Goal: Transaction & Acquisition: Purchase product/service

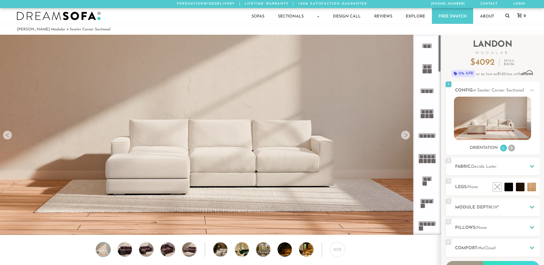
click at [408, 135] on div at bounding box center [405, 135] width 9 height 9
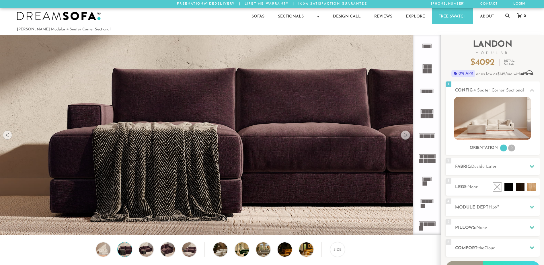
click at [408, 135] on div at bounding box center [405, 135] width 9 height 9
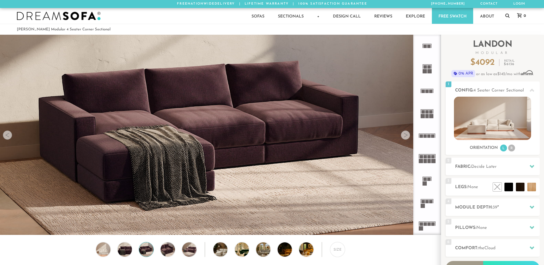
click at [408, 135] on div at bounding box center [405, 135] width 9 height 9
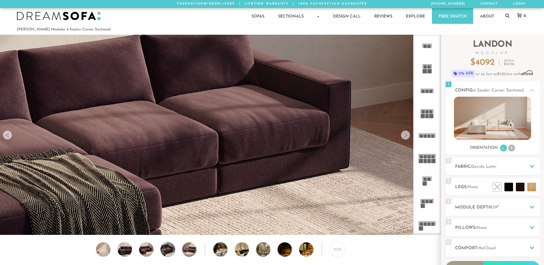
click at [408, 135] on div at bounding box center [405, 135] width 9 height 9
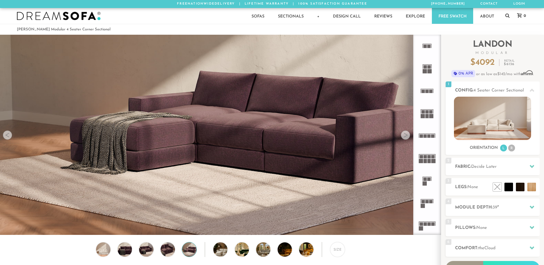
click at [408, 135] on div at bounding box center [405, 135] width 9 height 9
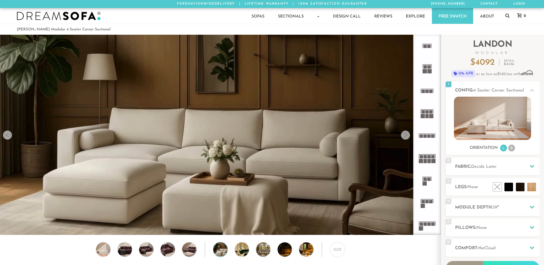
click at [408, 135] on div at bounding box center [405, 135] width 9 height 9
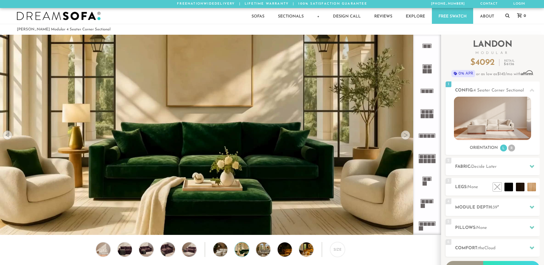
click at [408, 135] on div at bounding box center [405, 135] width 9 height 9
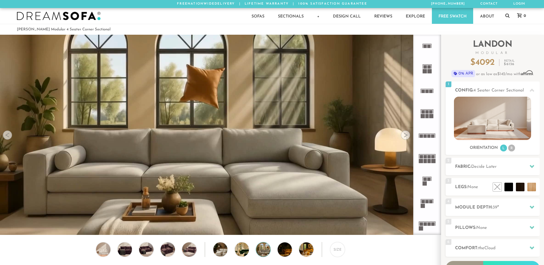
click at [408, 135] on div at bounding box center [405, 135] width 9 height 9
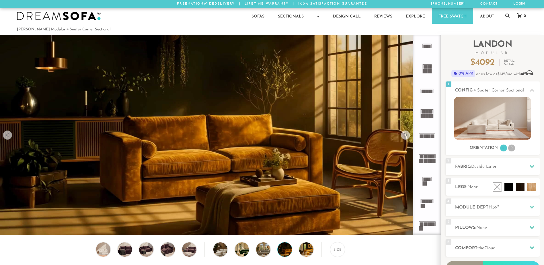
click at [408, 135] on div at bounding box center [405, 135] width 9 height 9
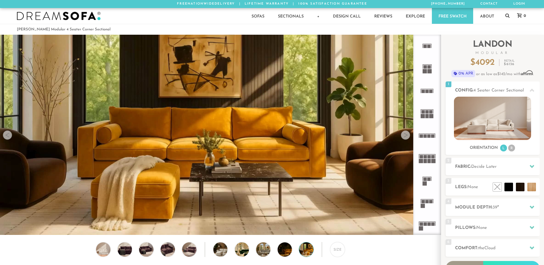
click at [408, 135] on div at bounding box center [405, 135] width 9 height 9
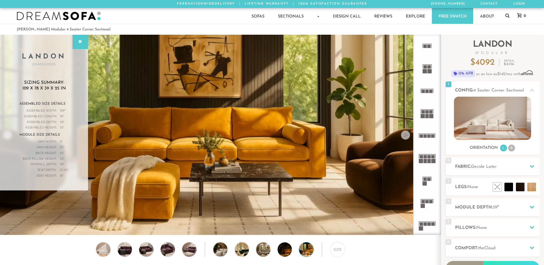
click at [423, 75] on icon at bounding box center [427, 68] width 22 height 22
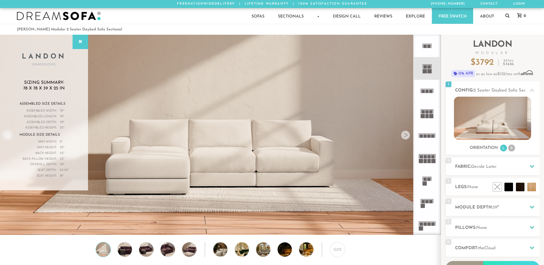
click at [425, 68] on rect at bounding box center [425, 66] width 3 height 3
click at [405, 135] on div at bounding box center [405, 135] width 9 height 9
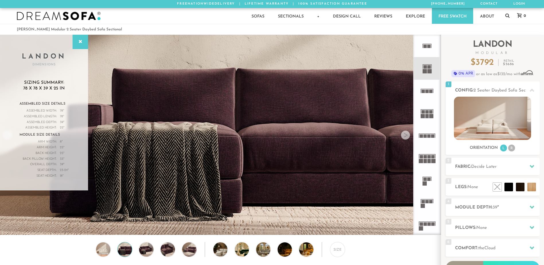
click at [405, 135] on div at bounding box center [405, 135] width 9 height 9
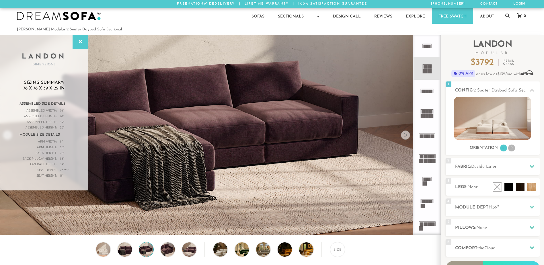
click at [405, 135] on div at bounding box center [405, 135] width 9 height 9
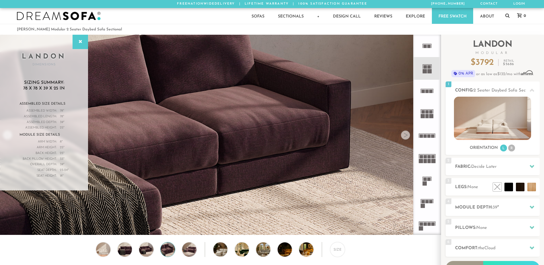
click at [405, 135] on div at bounding box center [405, 135] width 9 height 9
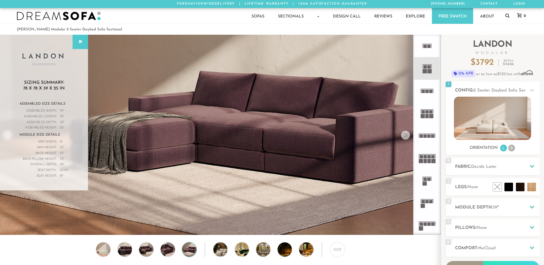
click at [405, 135] on div at bounding box center [405, 135] width 9 height 9
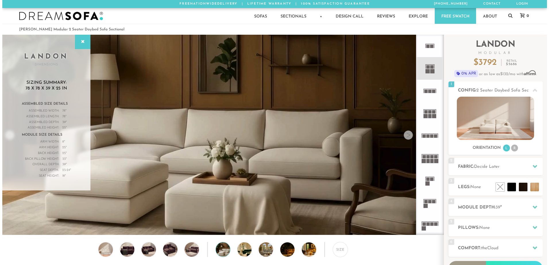
scroll to position [6710, 540]
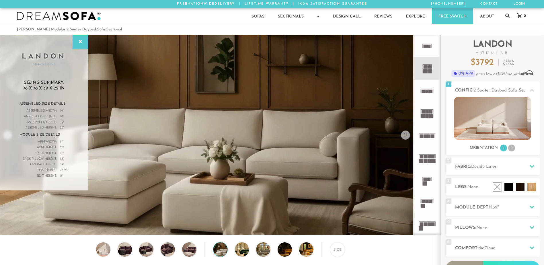
click at [405, 135] on div at bounding box center [405, 135] width 9 height 9
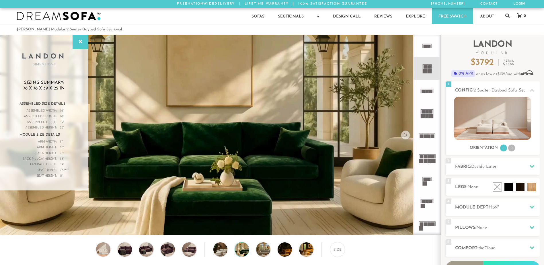
click at [405, 135] on div at bounding box center [405, 135] width 9 height 9
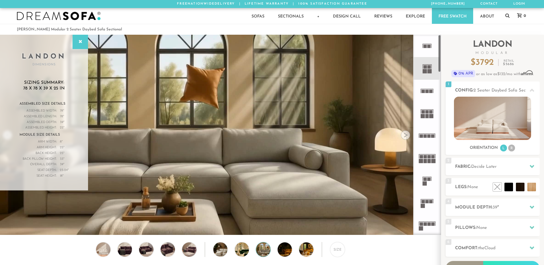
click at [421, 114] on rect at bounding box center [423, 116] width 4 height 4
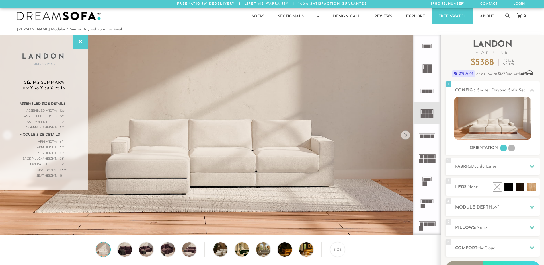
click at [427, 136] on rect at bounding box center [425, 136] width 3 height 3
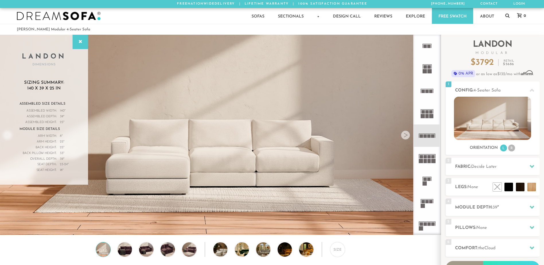
click at [426, 151] on icon at bounding box center [427, 158] width 22 height 22
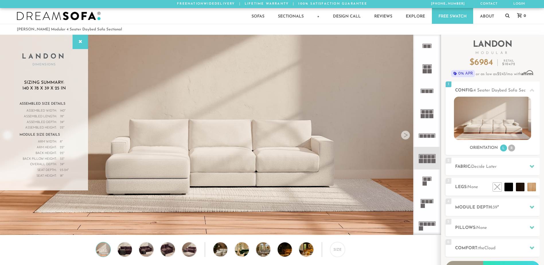
click at [433, 180] on icon at bounding box center [427, 181] width 22 height 22
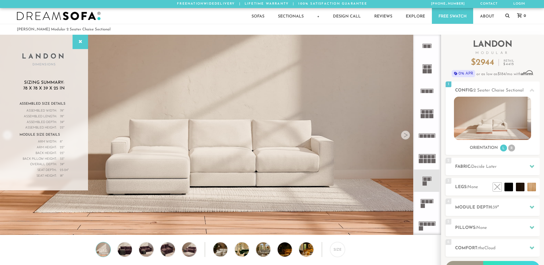
click at [435, 205] on icon at bounding box center [427, 203] width 22 height 22
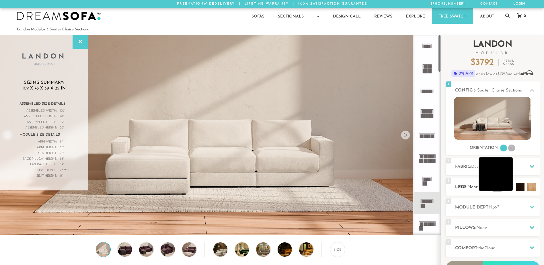
click at [510, 188] on li at bounding box center [496, 174] width 34 height 34
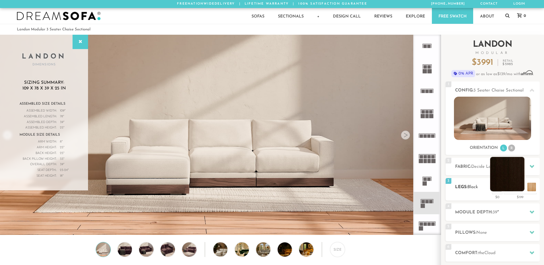
click at [518, 188] on li at bounding box center [507, 174] width 34 height 34
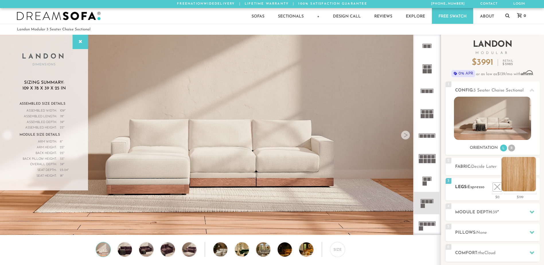
click at [530, 186] on li at bounding box center [519, 174] width 34 height 34
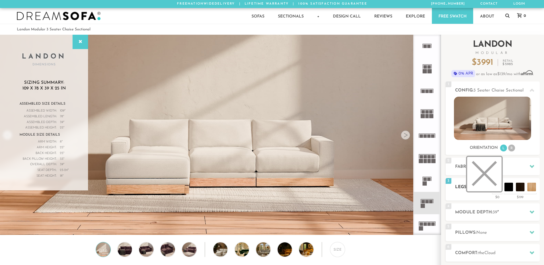
click at [501, 188] on li at bounding box center [484, 174] width 34 height 34
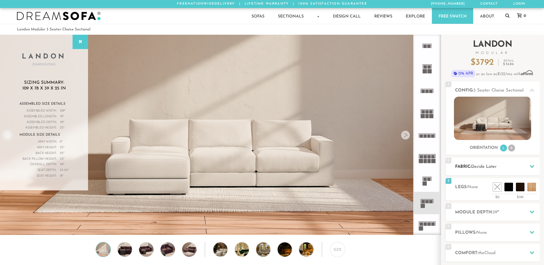
click at [528, 167] on div at bounding box center [532, 167] width 12 height 12
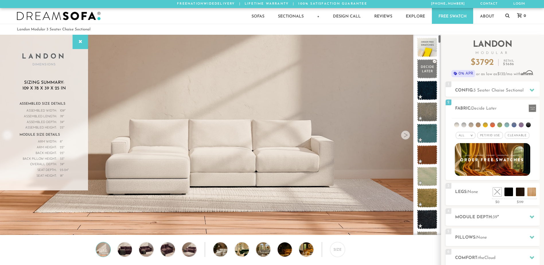
click at [129, 137] on img at bounding box center [220, 72] width 441 height 147
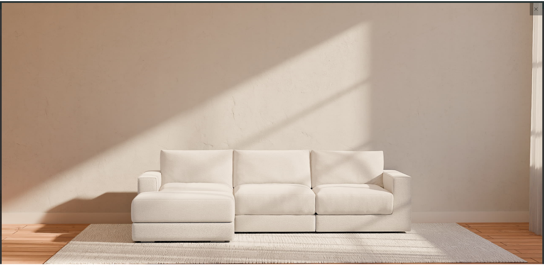
scroll to position [6718, 544]
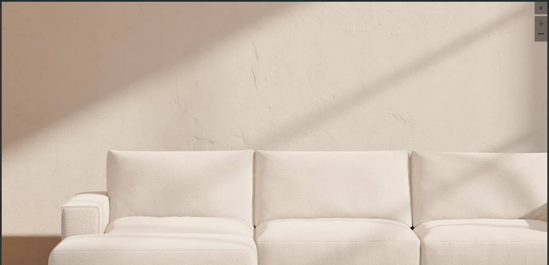
click at [540, 9] on button "button" at bounding box center [540, 8] width 13 height 13
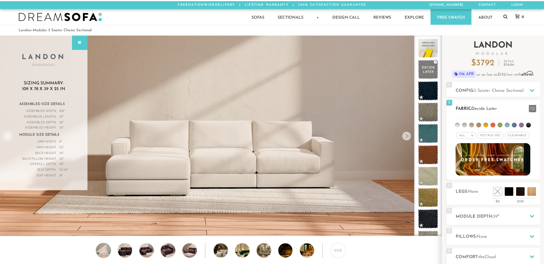
scroll to position [6710, 540]
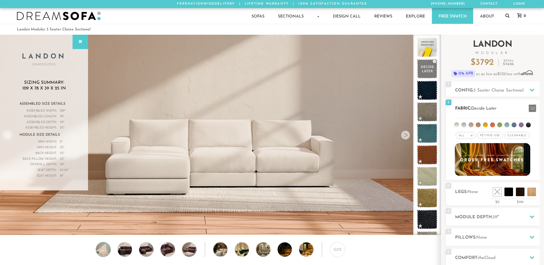
click at [466, 125] on li at bounding box center [464, 124] width 5 height 5
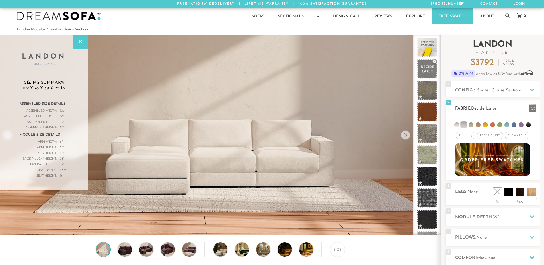
click at [470, 125] on li at bounding box center [471, 124] width 5 height 5
click at [477, 125] on li at bounding box center [478, 124] width 5 height 5
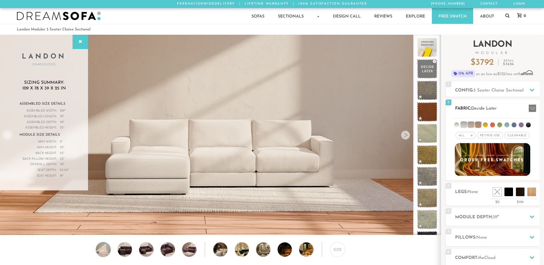
click at [485, 124] on li at bounding box center [485, 124] width 5 height 5
click at [503, 125] on ul at bounding box center [493, 123] width 82 height 11
click at [515, 125] on li at bounding box center [514, 124] width 5 height 5
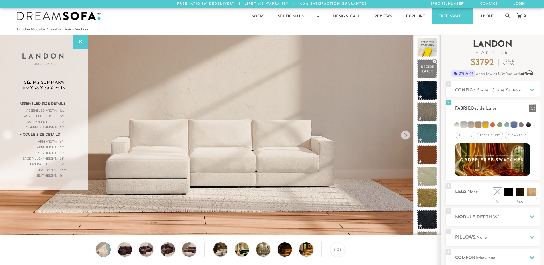
click at [522, 125] on li at bounding box center [521, 124] width 5 height 5
click at [526, 126] on li at bounding box center [528, 124] width 5 height 5
click at [520, 127] on li at bounding box center [521, 125] width 6 height 6
click at [516, 127] on li at bounding box center [514, 125] width 6 height 6
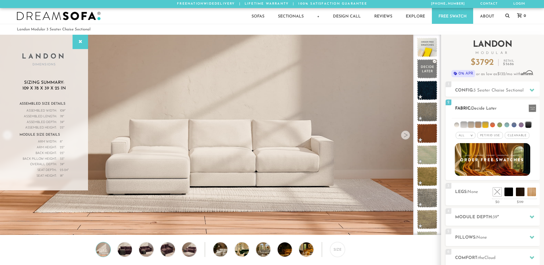
click at [531, 124] on li at bounding box center [529, 125] width 6 height 6
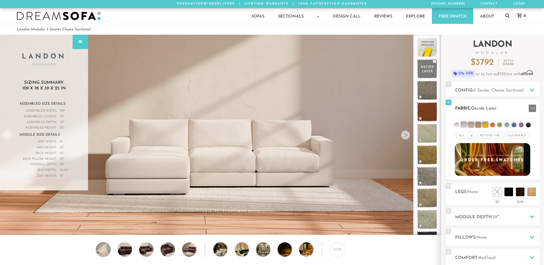
click at [486, 122] on li at bounding box center [486, 125] width 6 height 6
click at [481, 123] on li at bounding box center [478, 125] width 6 height 6
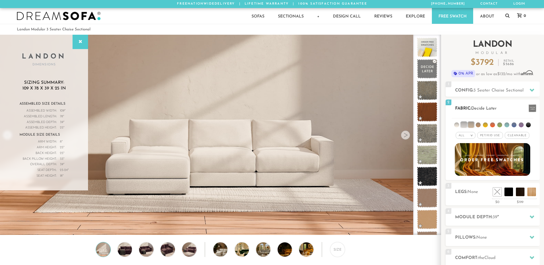
click at [472, 124] on li at bounding box center [471, 125] width 6 height 6
click at [465, 122] on li at bounding box center [464, 125] width 6 height 6
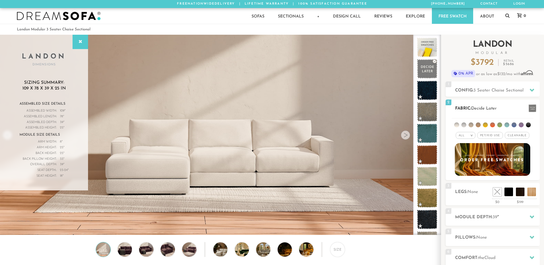
click at [468, 137] on div "All >" at bounding box center [466, 135] width 20 height 7
click at [532, 131] on div "All > All Tier Family Popular Durable Luxury Pet/Kid Use x Cleanable x Popular …" at bounding box center [493, 135] width 94 height 8
click at [515, 137] on span "Cleanable x" at bounding box center [517, 135] width 25 height 7
click at [490, 137] on span "Pet/Kid Use x" at bounding box center [488, 135] width 26 height 7
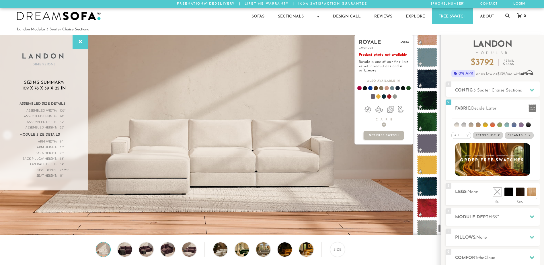
scroll to position [4363, 0]
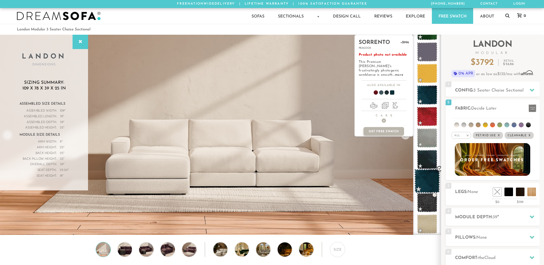
click at [425, 175] on span at bounding box center [428, 181] width 26 height 24
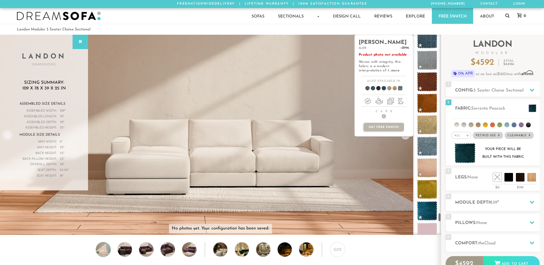
click at [428, 139] on span at bounding box center [427, 147] width 20 height 20
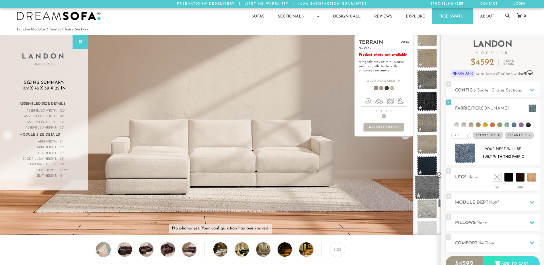
click at [430, 127] on span at bounding box center [427, 123] width 20 height 20
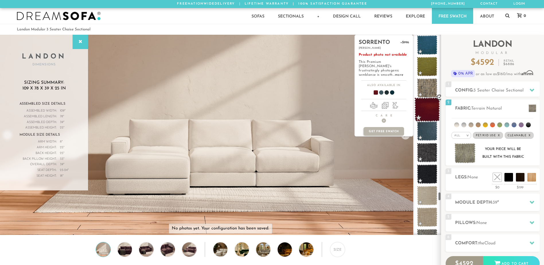
scroll to position [3552, 0]
click at [425, 116] on span at bounding box center [428, 110] width 26 height 24
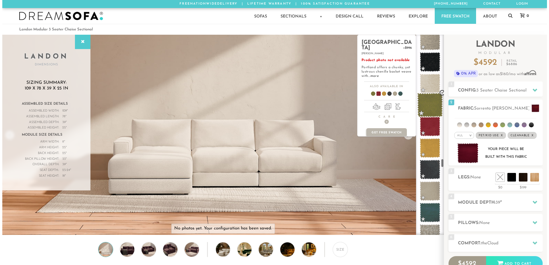
scroll to position [2779, 0]
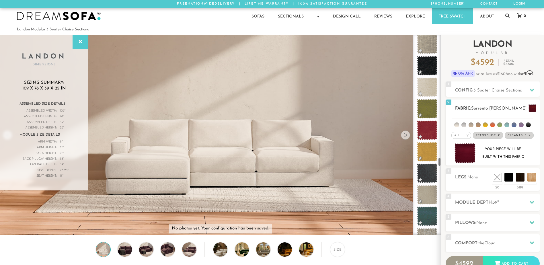
click at [522, 103] on div "2 Fabric: Sorrento [PERSON_NAME]" at bounding box center [493, 108] width 94 height 17
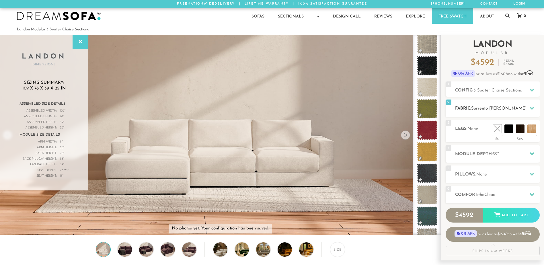
click at [516, 106] on h2 "Fabric: [PERSON_NAME]" at bounding box center [497, 108] width 85 height 7
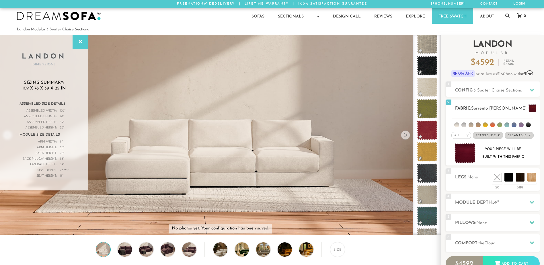
click at [533, 109] on span at bounding box center [533, 108] width 8 height 8
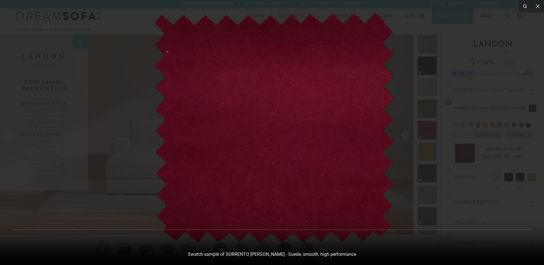
scroll to position [6718, 544]
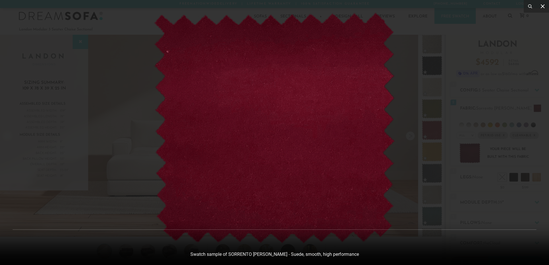
click at [541, 6] on icon at bounding box center [542, 6] width 7 height 7
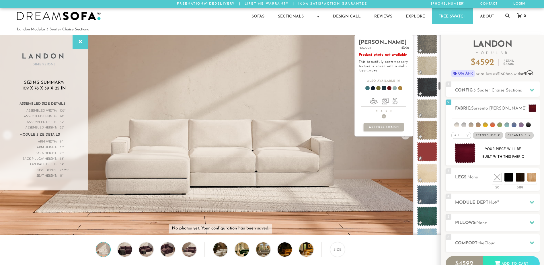
scroll to position [1000, 0]
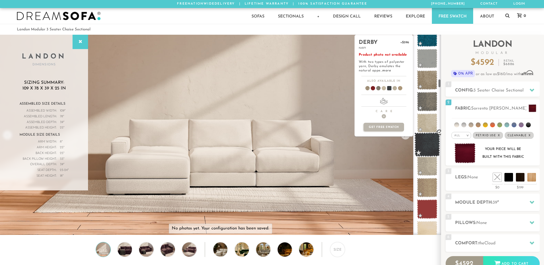
click at [427, 147] on span at bounding box center [428, 145] width 26 height 24
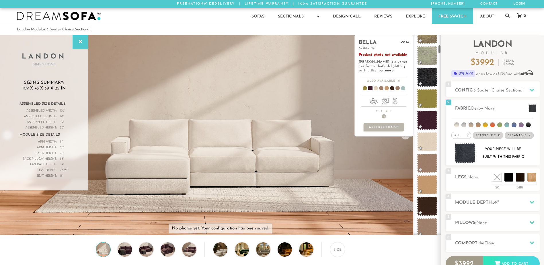
scroll to position [225, 0]
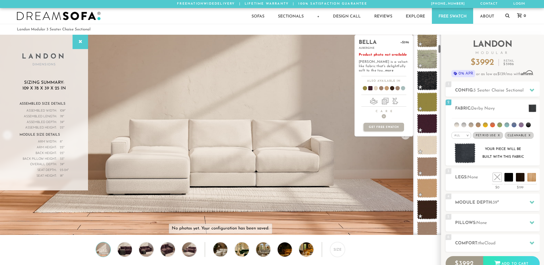
click at [429, 119] on span at bounding box center [427, 124] width 20 height 20
click at [430, 100] on span at bounding box center [428, 102] width 26 height 24
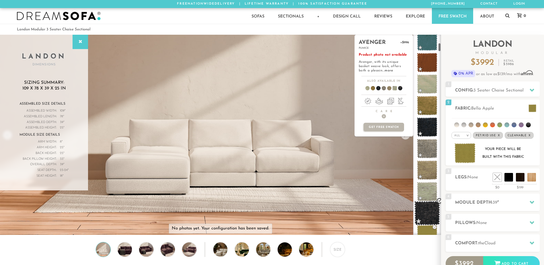
scroll to position [0, 0]
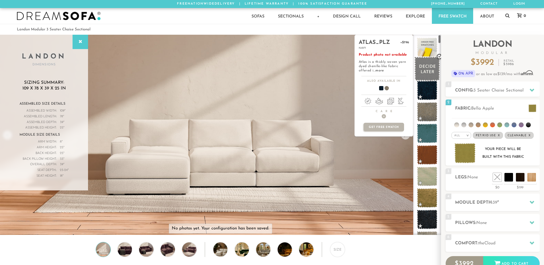
click at [426, 77] on span at bounding box center [428, 69] width 26 height 24
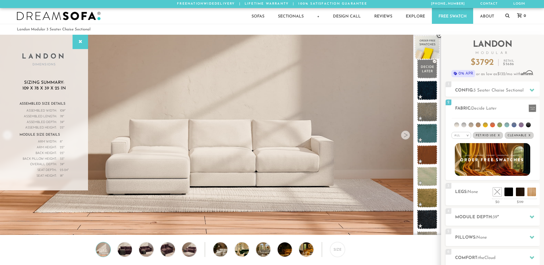
click at [425, 48] on span at bounding box center [428, 47] width 26 height 24
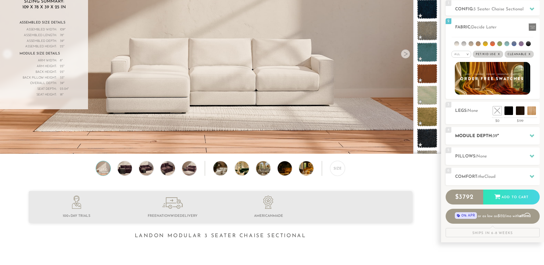
scroll to position [79, 0]
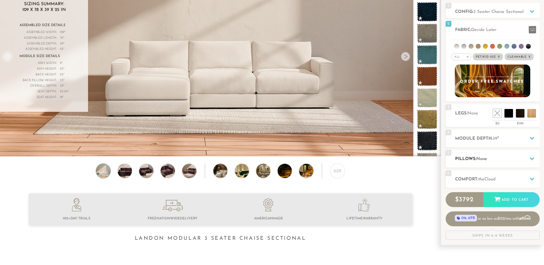
click at [494, 151] on div "5 Pillows: None" at bounding box center [493, 158] width 94 height 17
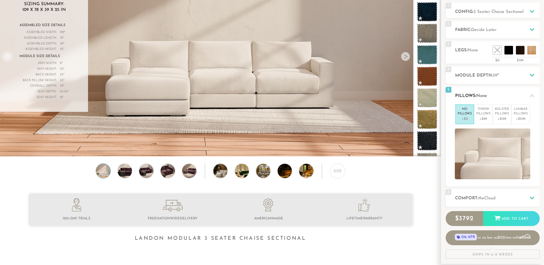
click at [514, 89] on div "5 Pillows: None" at bounding box center [493, 95] width 94 height 17
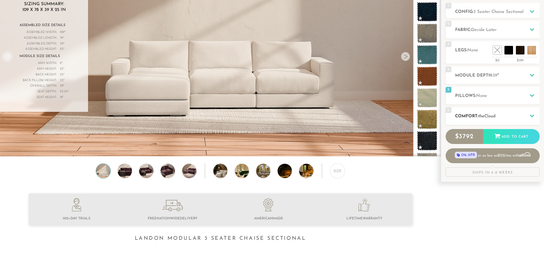
click at [506, 119] on h2 "Comfort: the Cloud" at bounding box center [497, 116] width 85 height 7
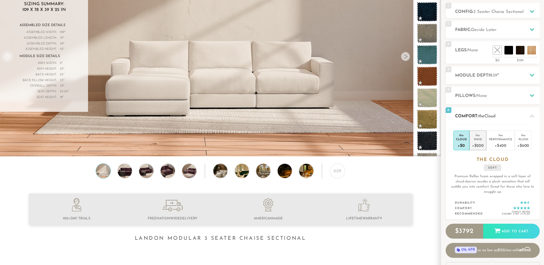
click at [484, 136] on div "the" at bounding box center [478, 134] width 12 height 6
click at [497, 137] on div "Performance" at bounding box center [500, 139] width 23 height 4
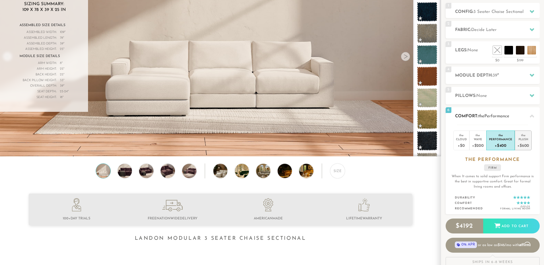
click at [519, 137] on div "the" at bounding box center [524, 134] width 12 height 6
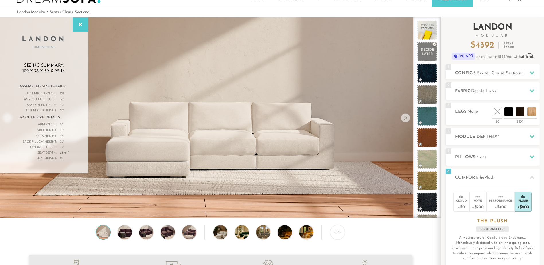
scroll to position [0, 0]
